Goal: Navigation & Orientation: Find specific page/section

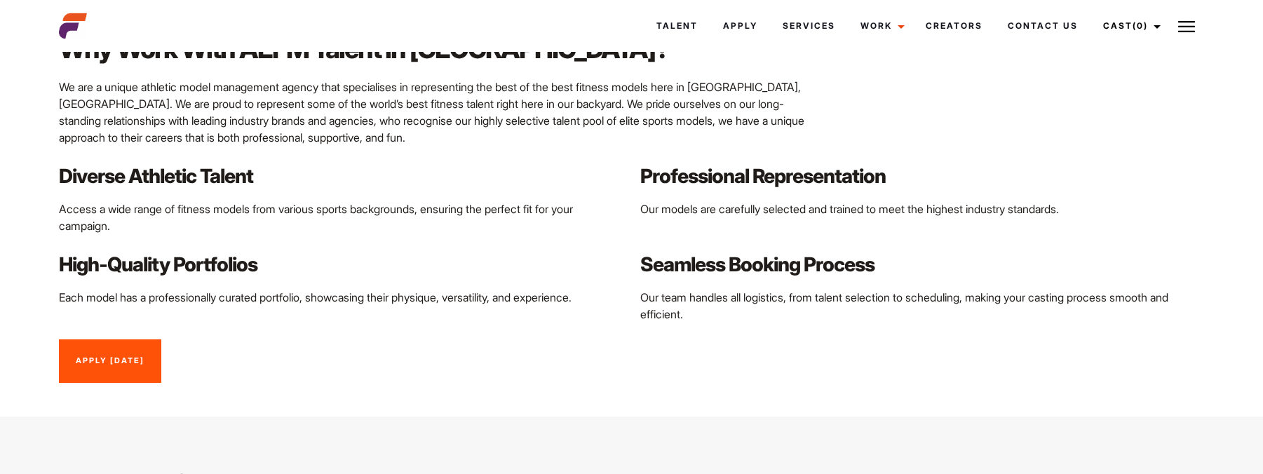
scroll to position [1543, 0]
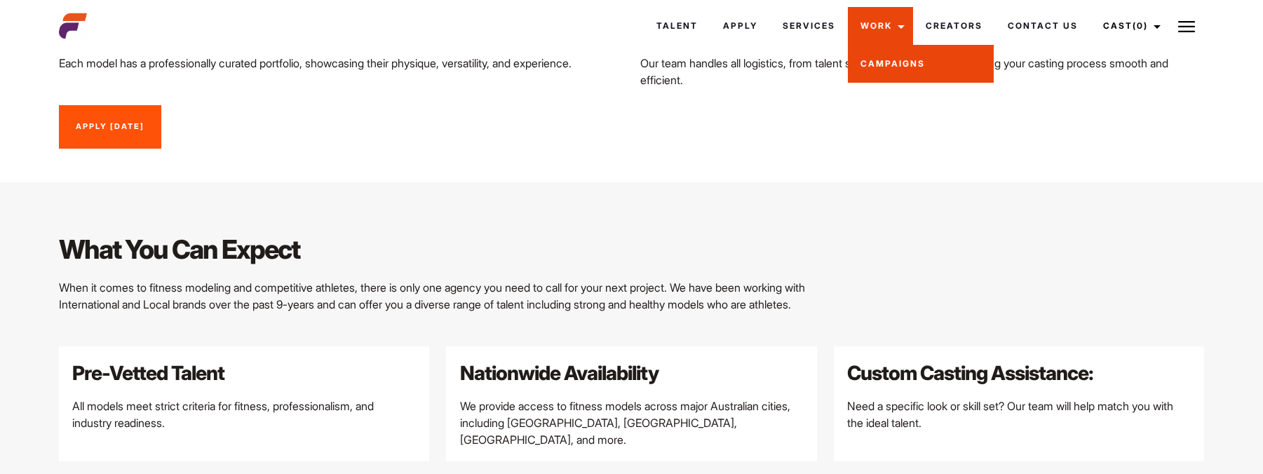
click at [874, 60] on link "Campaigns" at bounding box center [921, 64] width 146 height 38
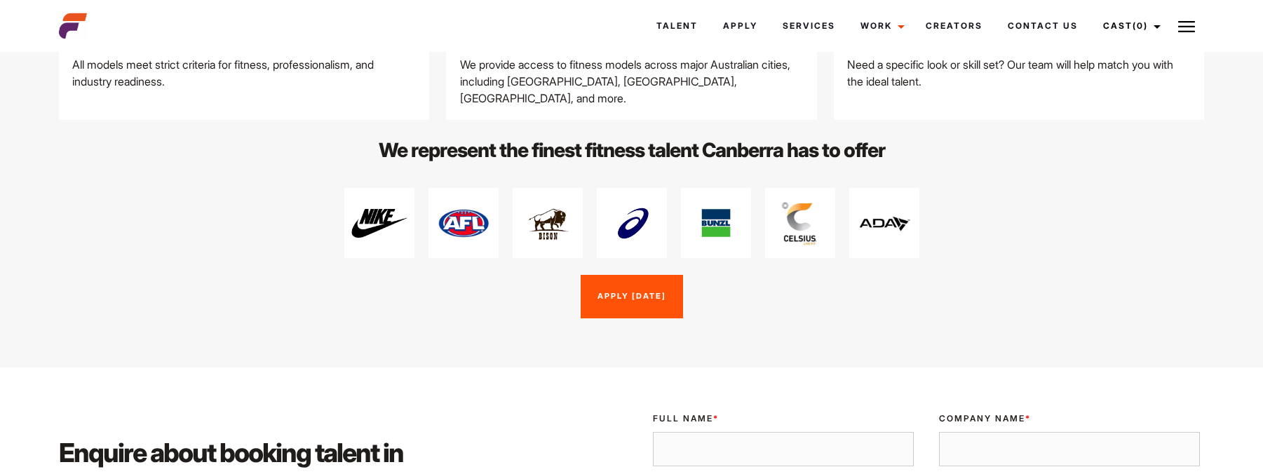
scroll to position [1894, 0]
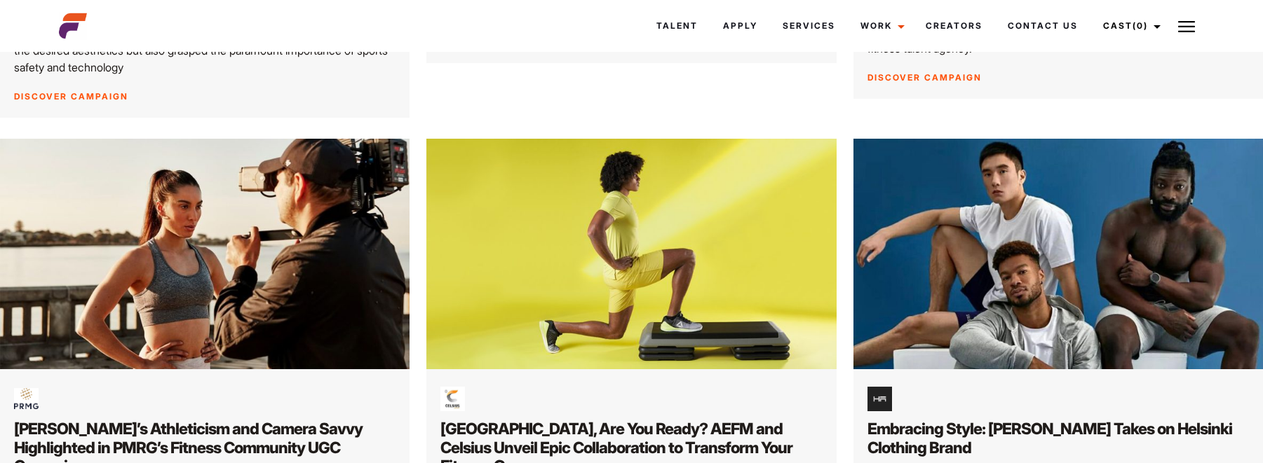
scroll to position [1191, 0]
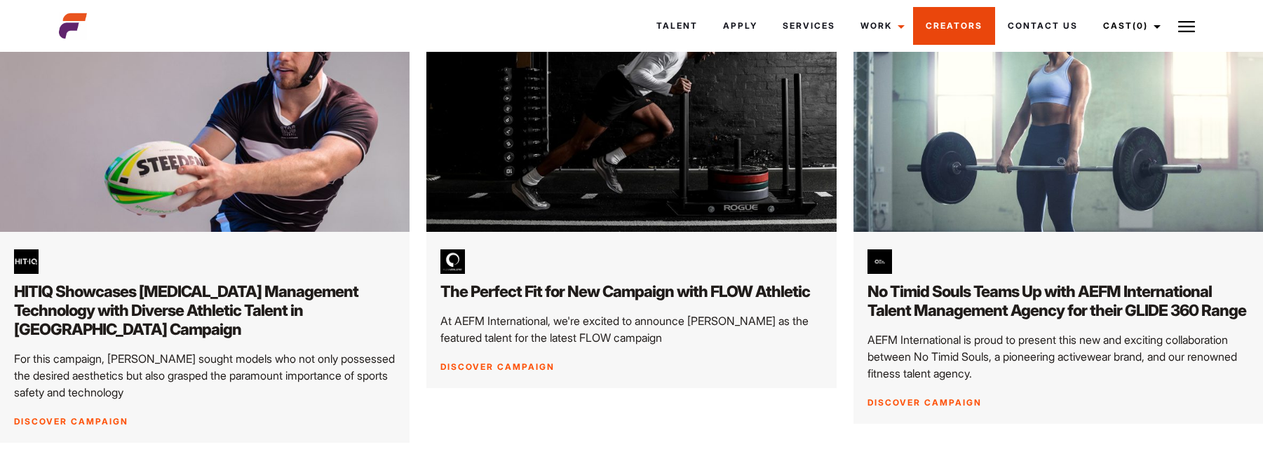
click at [953, 28] on link "Creators" at bounding box center [954, 26] width 82 height 38
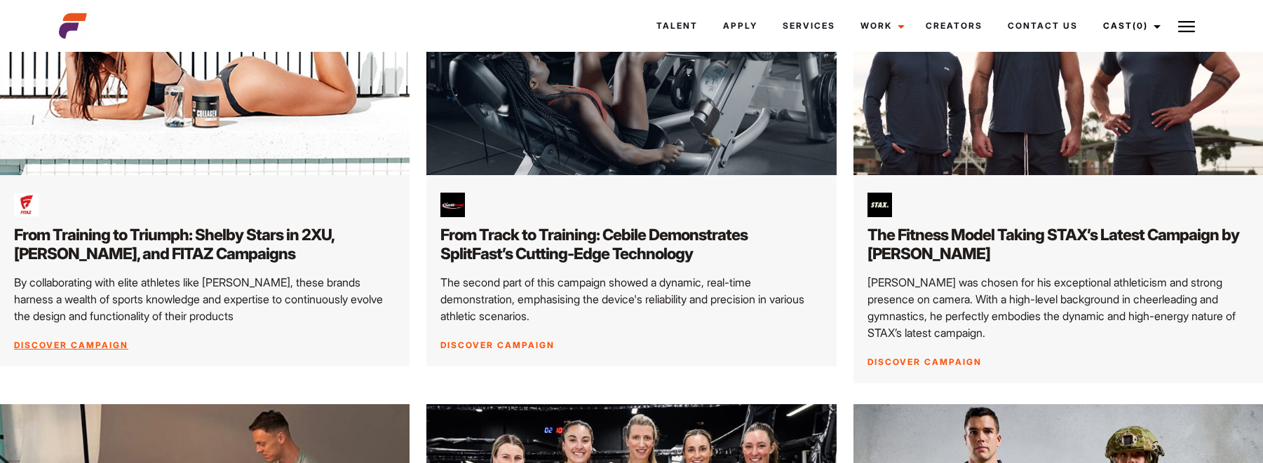
scroll to position [0, 0]
